Goal: Answer question/provide support

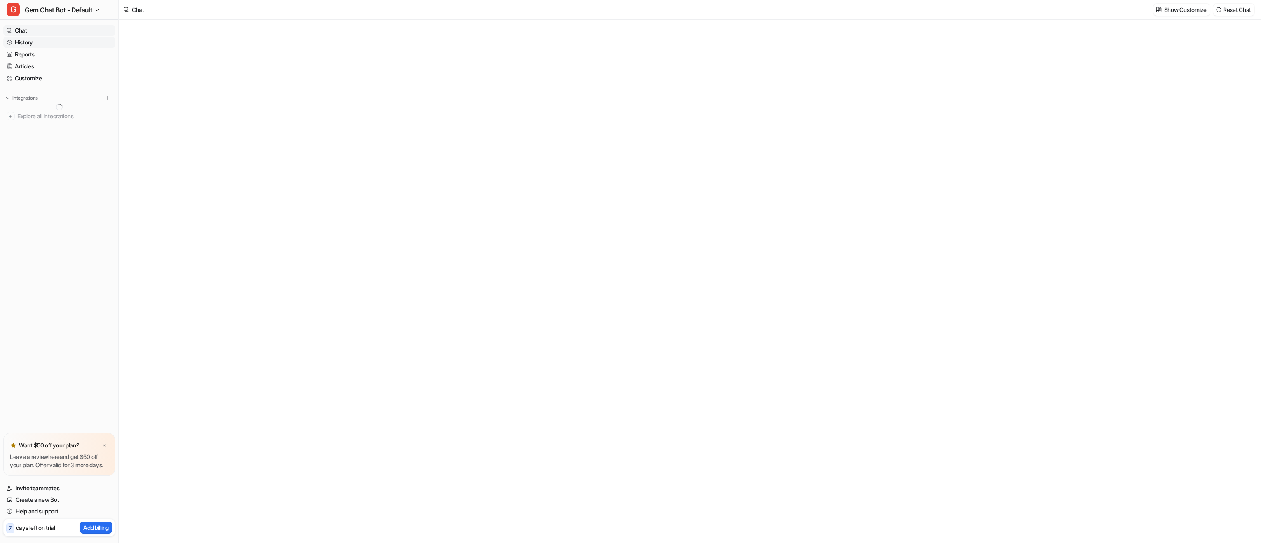
type textarea "**********"
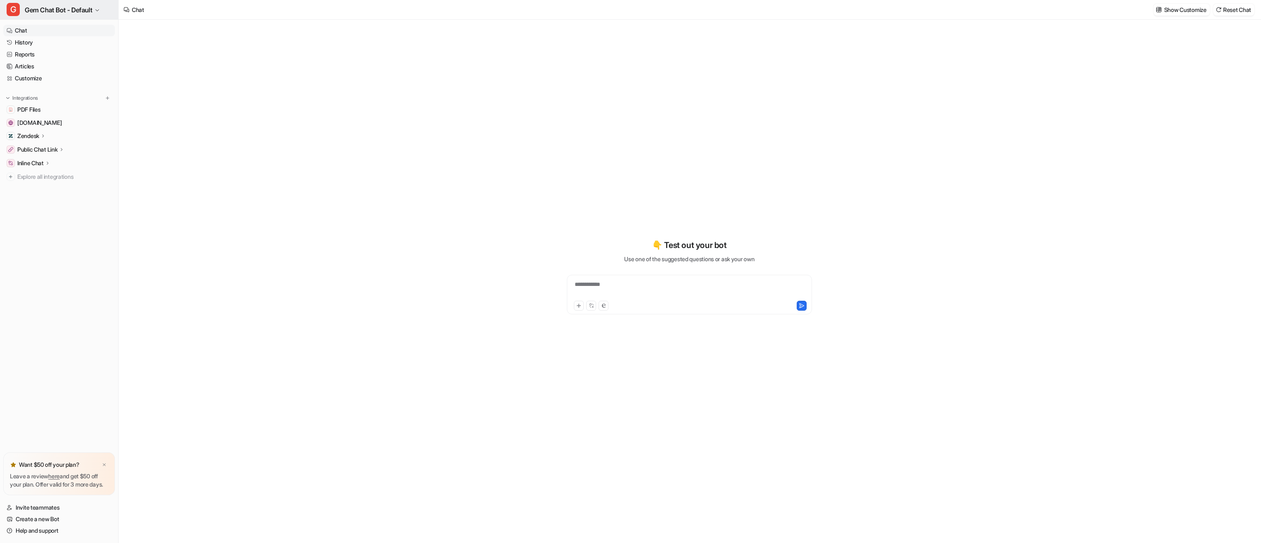
click at [80, 10] on span "Gem Chat Bot - Default" at bounding box center [59, 10] width 68 height 12
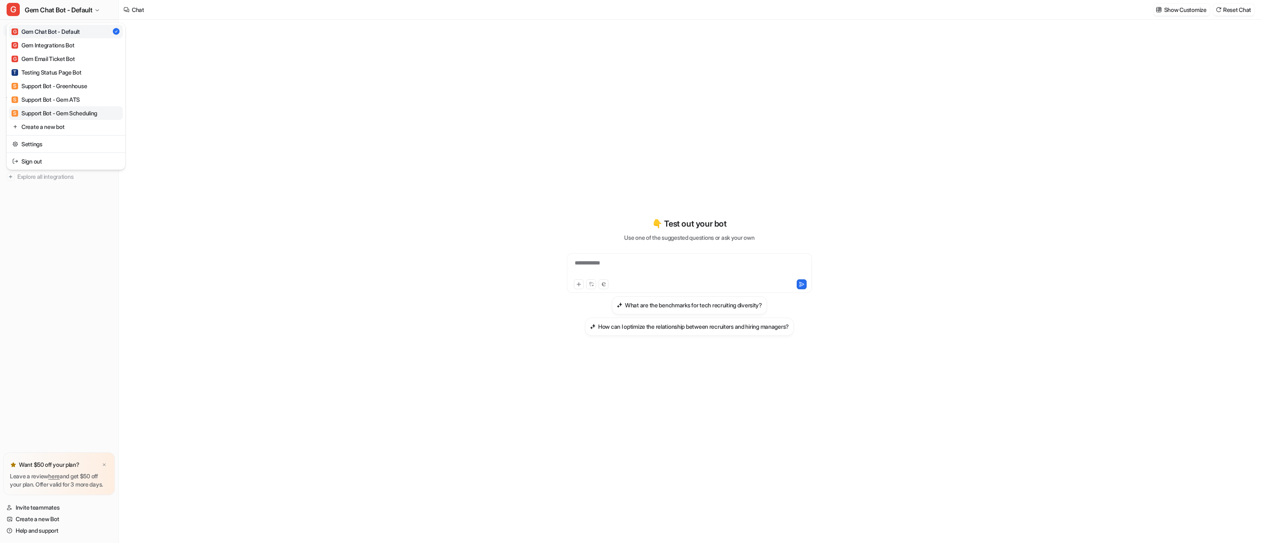
click at [87, 111] on div "S Support Bot - Gem Scheduling" at bounding box center [55, 113] width 86 height 9
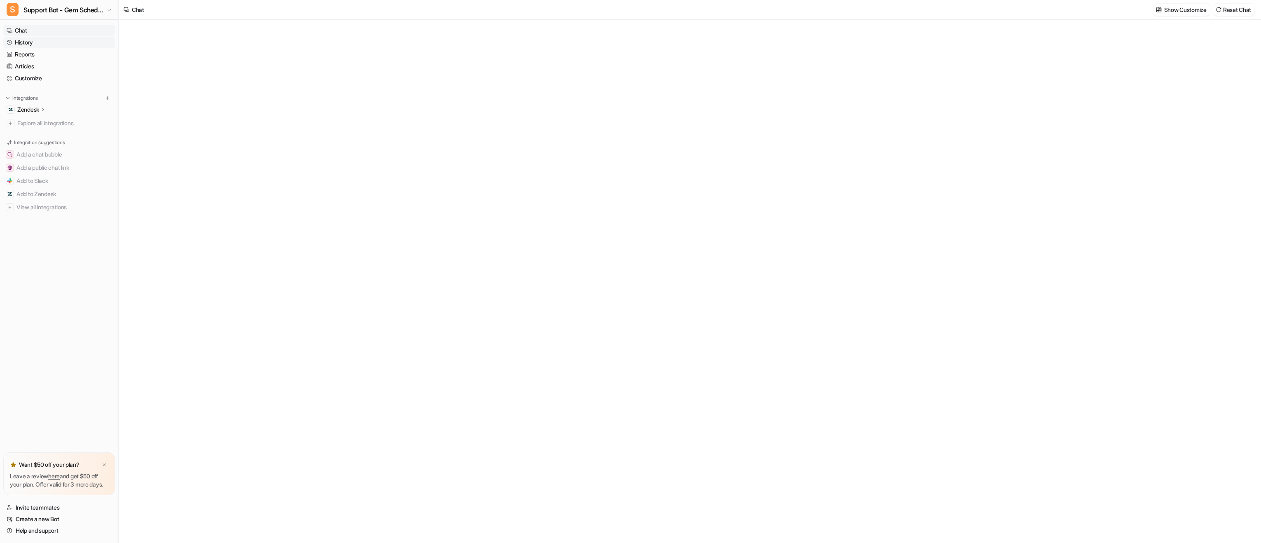
type textarea "**********"
click at [52, 43] on link "History" at bounding box center [59, 43] width 112 height 12
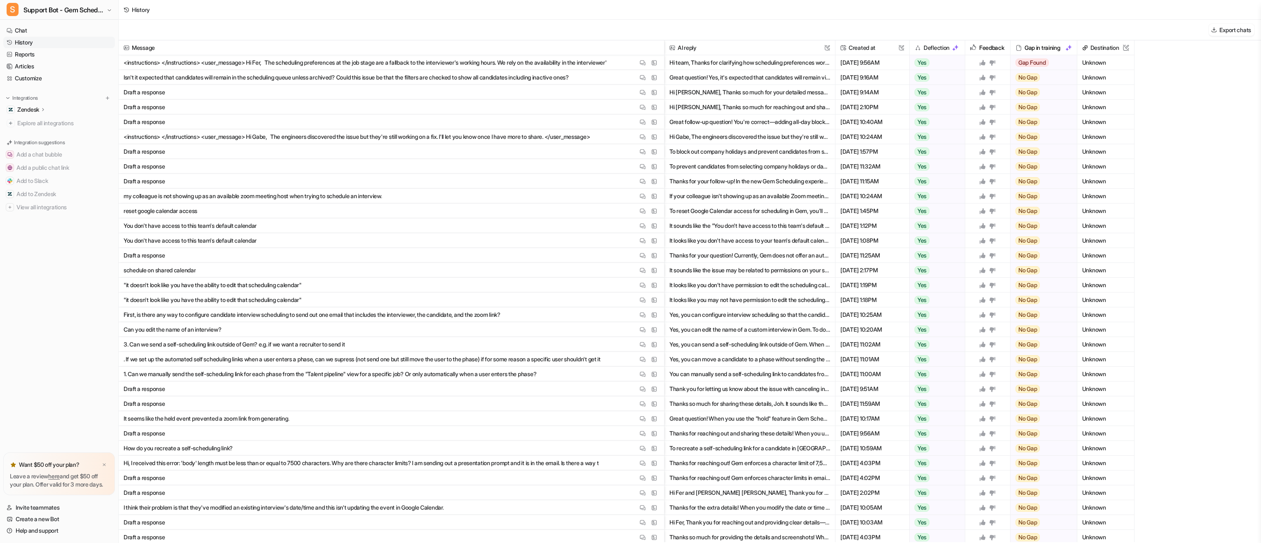
click at [300, 64] on p "<instructions> </instructions> <user_message> Hi Fer, The scheduling preference…" at bounding box center [365, 62] width 483 height 15
drag, startPoint x: 252, startPoint y: 62, endPoint x: 336, endPoint y: 66, distance: 84.1
click at [336, 66] on p "<instructions> </instructions> <user_message> Hi Fer, The scheduling preference…" at bounding box center [365, 62] width 483 height 15
click at [644, 64] on img at bounding box center [643, 63] width 6 height 6
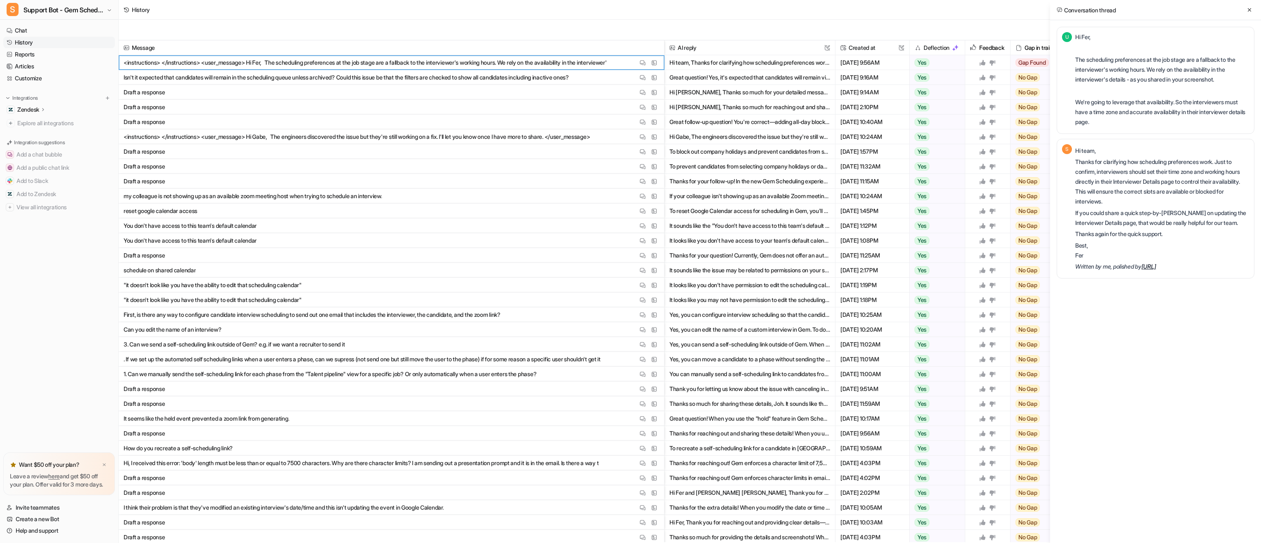
click at [1073, 37] on div "U" at bounding box center [1068, 80] width 13 height 96
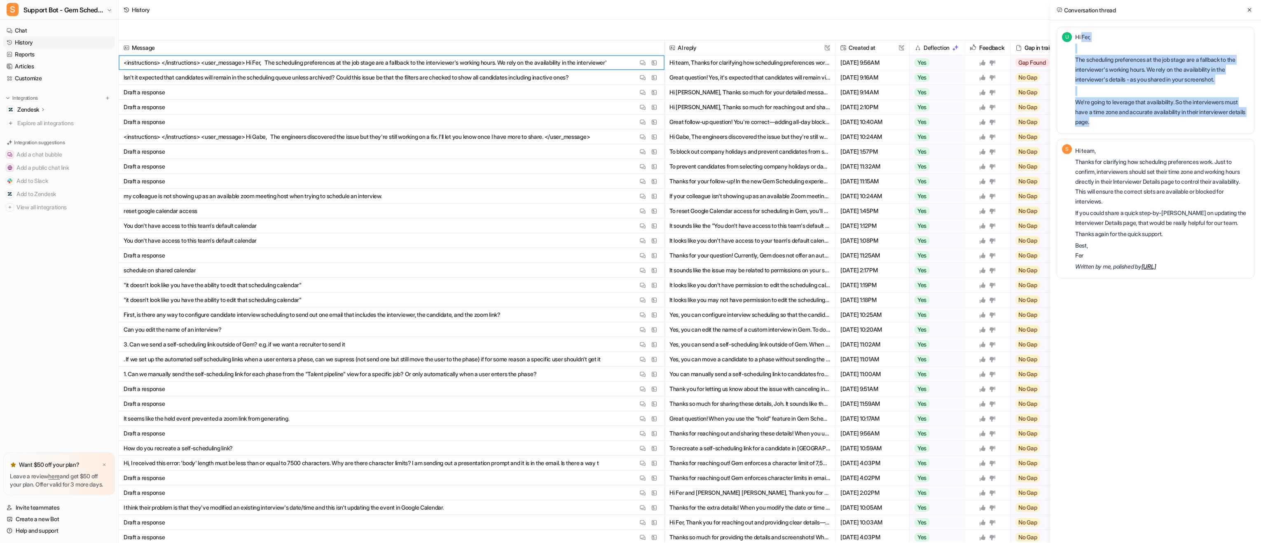
drag, startPoint x: 1075, startPoint y: 37, endPoint x: 1163, endPoint y: 124, distance: 123.8
click at [1163, 124] on div "Hi Fer, The scheduling preferences at the job stage are a fallback to the inter…" at bounding box center [1162, 79] width 174 height 95
copy div "Hi Fer, The scheduling preferences at the job stage are a fallback to the inter…"
